Goal: Find specific page/section: Find specific page/section

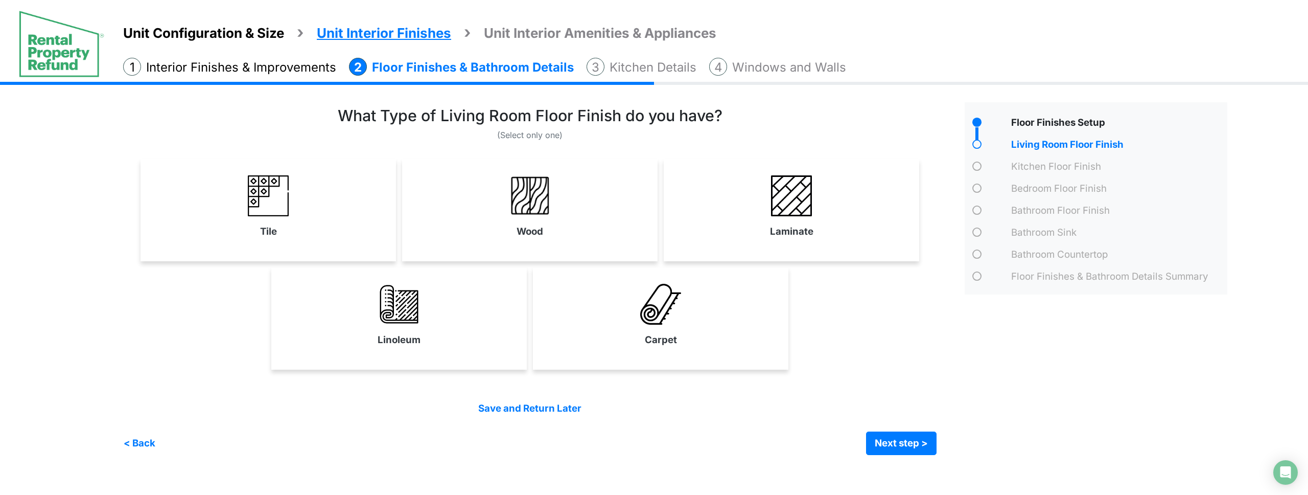
click at [77, 141] on div "Unit Configuration & Size Unit Interior Finishes Unit Interior Amenities & Appl…" at bounding box center [654, 276] width 1308 height 388
click at [69, 51] on img at bounding box center [61, 44] width 86 height 68
